Goal: Task Accomplishment & Management: Complete application form

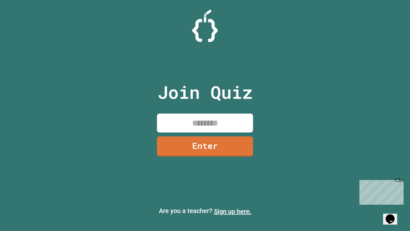
click at [233, 211] on link "Sign up here." at bounding box center [232, 211] width 37 height 8
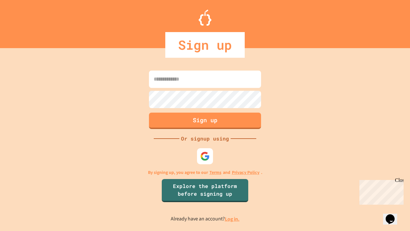
click at [233, 219] on link "Log in." at bounding box center [232, 218] width 15 height 7
